Goal: Task Accomplishment & Management: Use online tool/utility

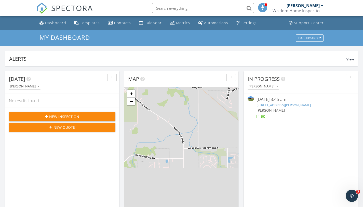
scroll to position [472, 371]
click at [92, 23] on div "Templates" at bounding box center [90, 22] width 20 height 5
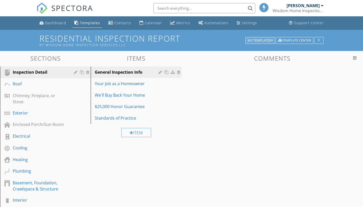
click at [264, 41] on div "My Templates" at bounding box center [260, 41] width 25 height 4
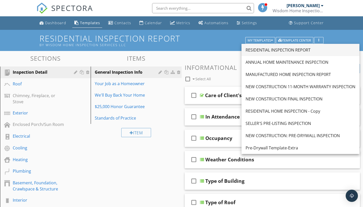
click at [272, 48] on div "RESIDENTIAL INSPECTION REPORT" at bounding box center [301, 50] width 110 height 6
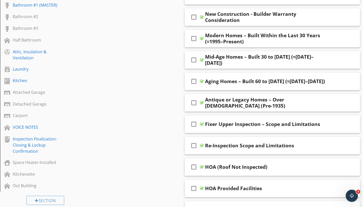
scroll to position [209, 0]
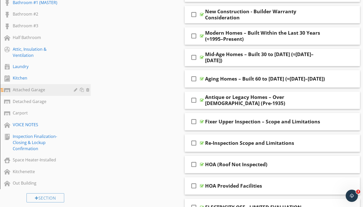
click at [34, 87] on div "Attached Garage" at bounding box center [40, 90] width 54 height 6
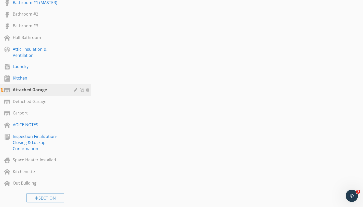
scroll to position [210, 0]
click at [52, 86] on div "Attached Garage" at bounding box center [40, 89] width 54 height 6
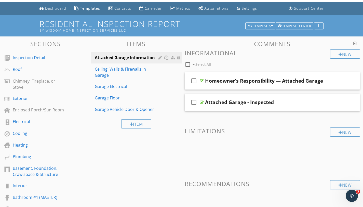
scroll to position [14, 0]
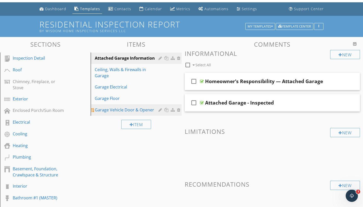
click at [121, 109] on div "Garage Vehicle Door & Opener" at bounding box center [127, 110] width 65 height 6
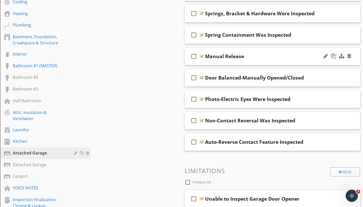
scroll to position [146, 0]
click at [226, 141] on div "Auto-Reverse Contact Feature Inspected" at bounding box center [254, 142] width 98 height 6
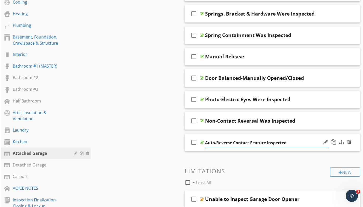
click at [296, 143] on input "Auto-Reverse Contact Feature Inspected" at bounding box center [267, 143] width 124 height 8
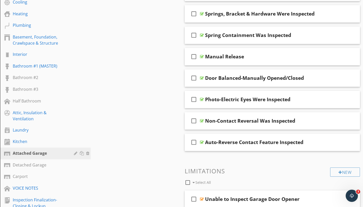
click at [327, 142] on div at bounding box center [326, 141] width 4 height 5
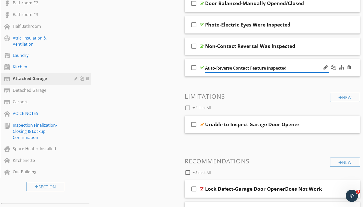
scroll to position [223, 0]
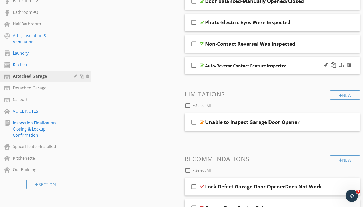
click at [323, 66] on div at bounding box center [338, 65] width 30 height 12
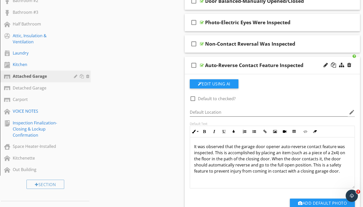
click at [323, 66] on div at bounding box center [338, 65] width 30 height 12
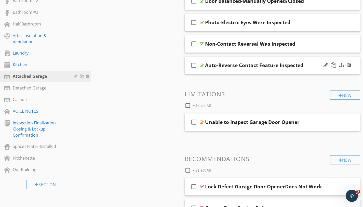
click at [309, 63] on div "Auto-Reverse Contact Feature Inspected" at bounding box center [267, 65] width 124 height 6
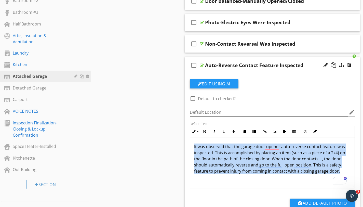
drag, startPoint x: 194, startPoint y: 144, endPoint x: 338, endPoint y: 172, distance: 146.4
click at [338, 172] on div "It was observed that the garage door opener auto-reverse contact feature was in…" at bounding box center [272, 162] width 165 height 51
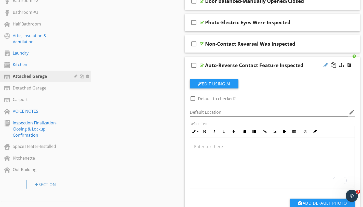
click at [325, 64] on div at bounding box center [326, 64] width 4 height 5
click at [325, 63] on div at bounding box center [326, 64] width 4 height 5
click at [213, 146] on p "To enrich screen reader interactions, please activate Accessibility in Grammarl…" at bounding box center [272, 146] width 157 height 6
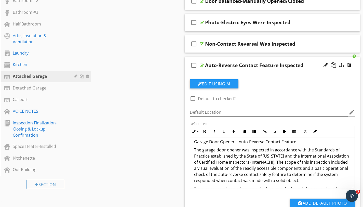
scroll to position [0, 0]
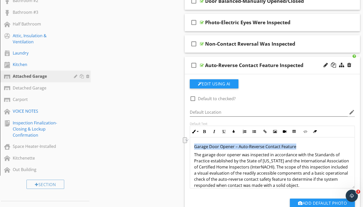
drag, startPoint x: 193, startPoint y: 144, endPoint x: 301, endPoint y: 146, distance: 107.6
click at [301, 146] on div "Garage Door Opener – Auto-Reverse Contact Feature The garage door opener was in…" at bounding box center [272, 183] width 165 height 92
copy p "Garage Door Opener – Auto-Reverse Contact Feature"
click at [327, 64] on div at bounding box center [326, 64] width 4 height 5
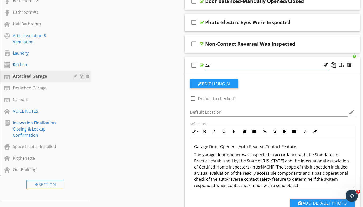
type input "A"
paste input "Garage Door Opener – Auto-Reverse Contact Feature"
type input "Garage Door Opener – Auto-Reverse Contact Feature"
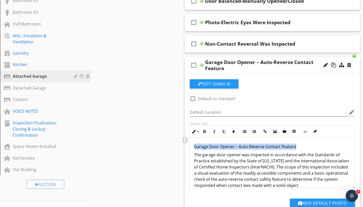
drag, startPoint x: 194, startPoint y: 146, endPoint x: 312, endPoint y: 147, distance: 118.5
click at [312, 147] on div "Garage Door Opener – Auto-Reverse Contact Feature The garage door opener was in…" at bounding box center [272, 183] width 165 height 92
click at [205, 132] on icon "button" at bounding box center [205, 132] width 4 height 4
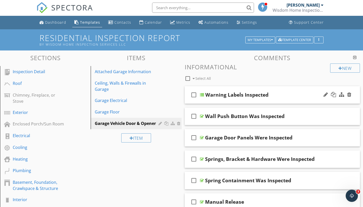
scroll to position [8, 0]
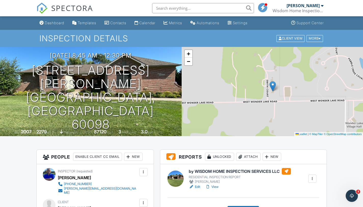
click at [198, 186] on link "Edit" at bounding box center [194, 186] width 11 height 5
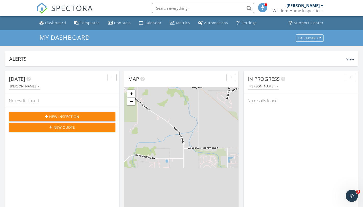
click at [322, 5] on div at bounding box center [322, 6] width 3 height 4
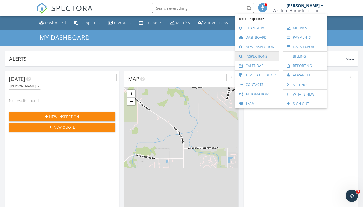
click at [271, 55] on link "Inspections" at bounding box center [257, 56] width 39 height 9
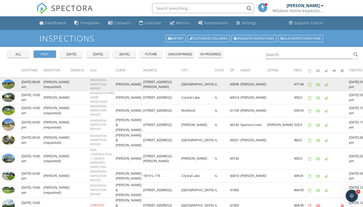
click at [9, 85] on img at bounding box center [8, 85] width 13 height 10
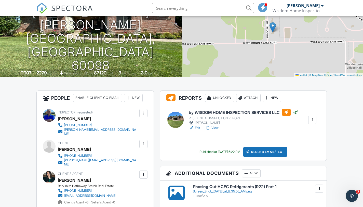
scroll to position [51, 0]
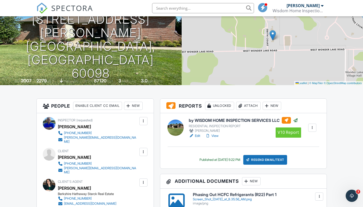
click at [287, 119] on div at bounding box center [286, 120] width 9 height 7
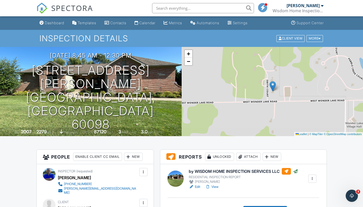
click at [323, 6] on div at bounding box center [322, 6] width 3 height 4
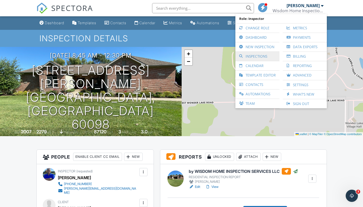
click at [265, 57] on link "Inspections" at bounding box center [257, 56] width 39 height 9
